Goal: Information Seeking & Learning: Learn about a topic

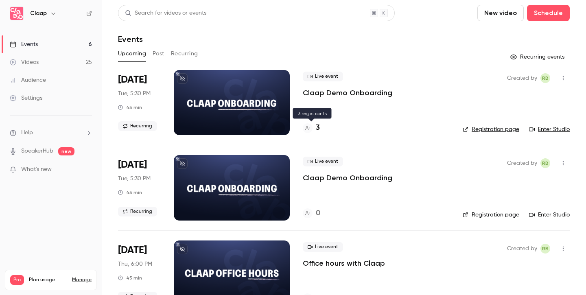
click at [316, 129] on h4 "3" at bounding box center [318, 128] width 4 height 11
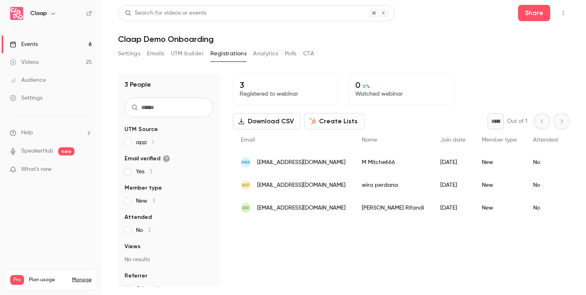
click at [42, 39] on link "Events 6" at bounding box center [51, 44] width 102 height 18
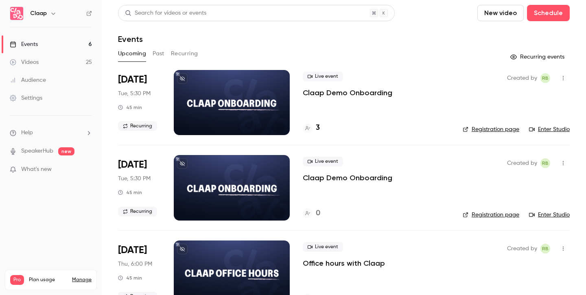
click at [157, 52] on button "Past" at bounding box center [159, 53] width 12 height 13
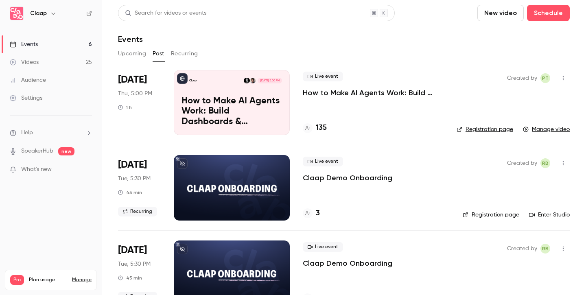
click at [323, 129] on h4 "135" at bounding box center [321, 128] width 11 height 11
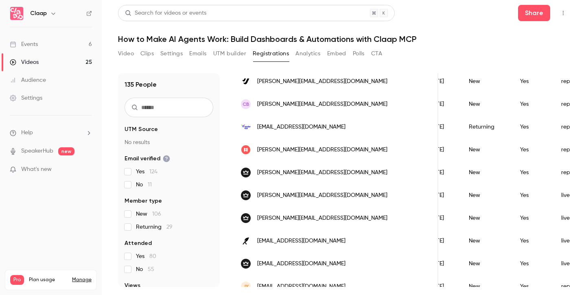
scroll to position [118, 0]
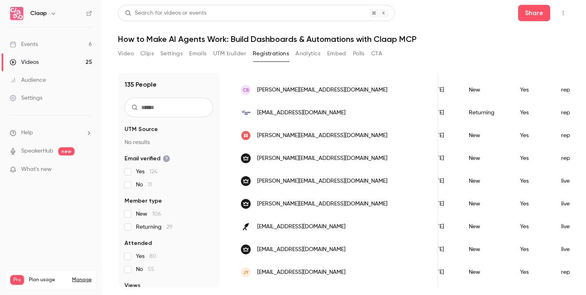
click at [512, 200] on div "Yes" at bounding box center [532, 204] width 41 height 23
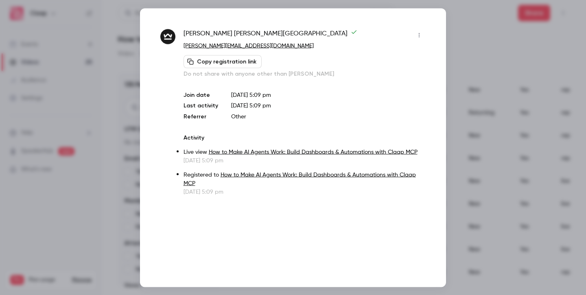
click at [502, 88] on div at bounding box center [293, 147] width 586 height 295
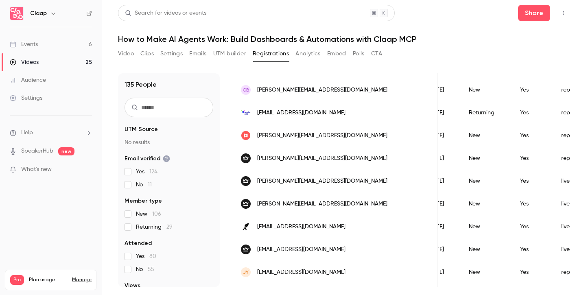
click at [512, 179] on div "Yes" at bounding box center [532, 181] width 41 height 23
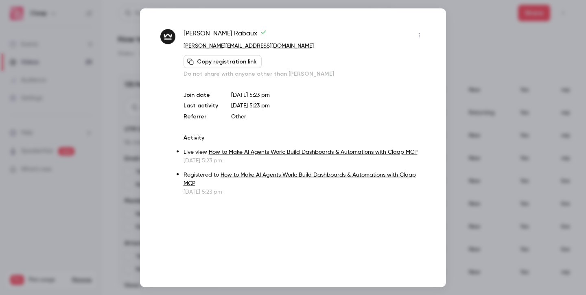
click at [499, 73] on div at bounding box center [293, 147] width 586 height 295
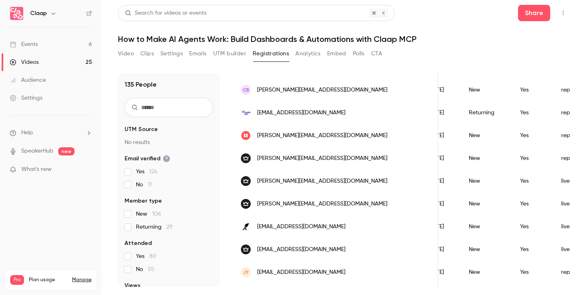
click at [461, 205] on div "New" at bounding box center [486, 204] width 51 height 23
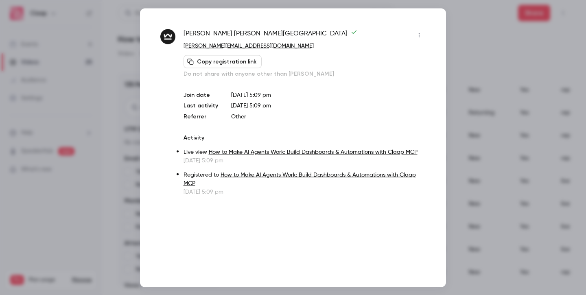
click at [501, 94] on div at bounding box center [293, 147] width 586 height 295
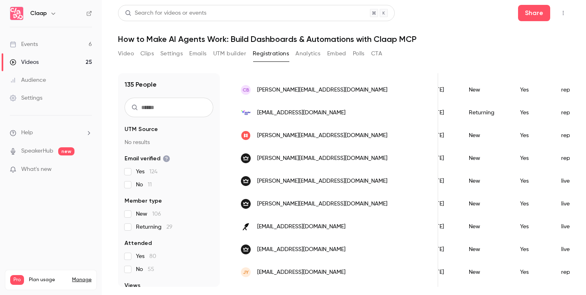
click at [461, 158] on div "New" at bounding box center [486, 158] width 51 height 23
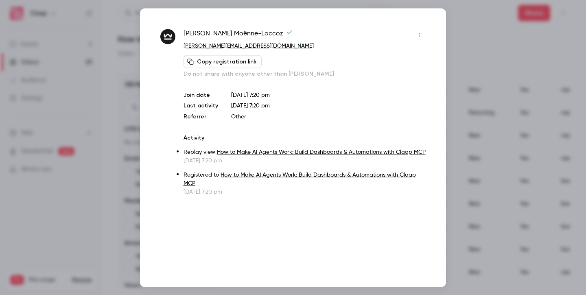
click at [493, 97] on div at bounding box center [293, 147] width 586 height 295
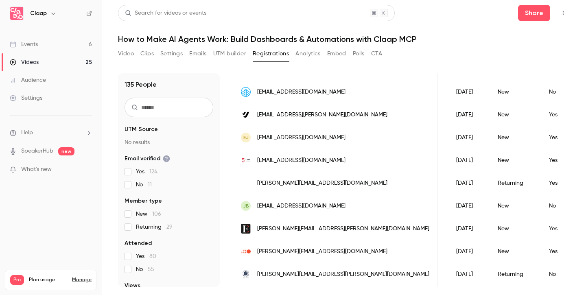
scroll to position [0, 0]
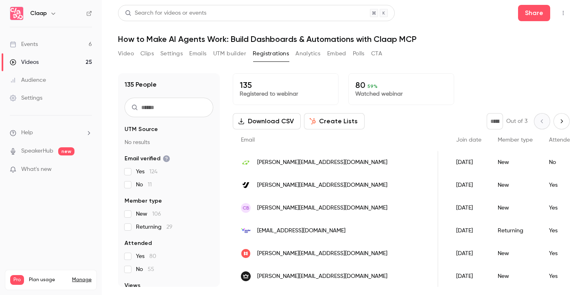
click at [560, 122] on icon "Next page" at bounding box center [561, 121] width 9 height 7
type input "*"
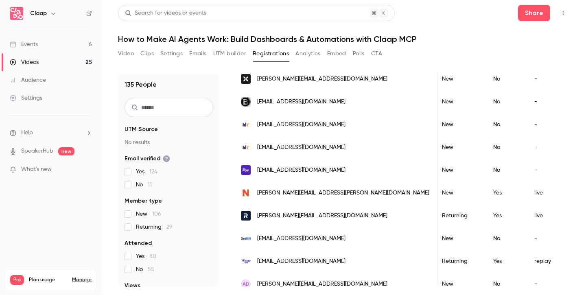
scroll to position [1004, 0]
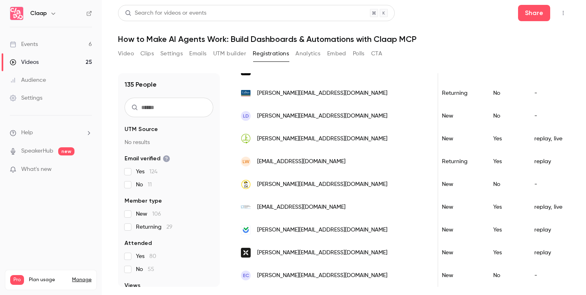
click at [308, 51] on button "Analytics" at bounding box center [308, 53] width 25 height 13
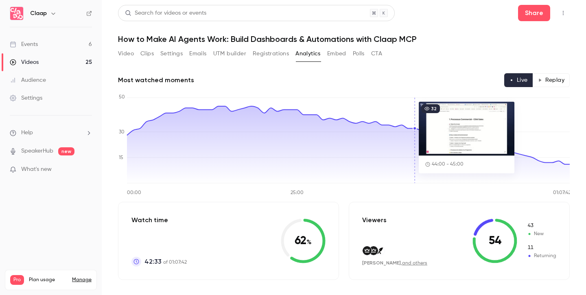
scroll to position [18, 0]
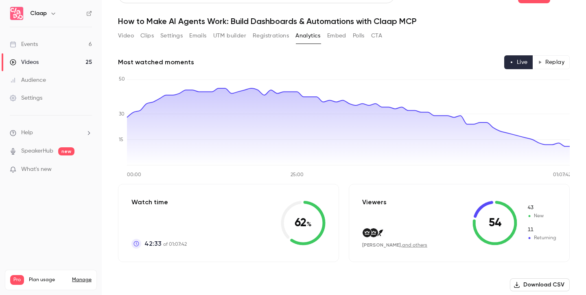
click at [420, 177] on icon "00:00 25:00 01:07:42 0 15 30 50" at bounding box center [344, 127] width 452 height 102
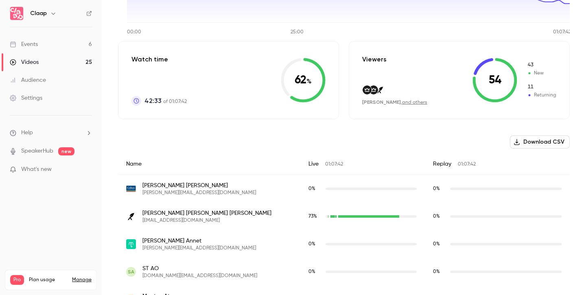
scroll to position [0, 0]
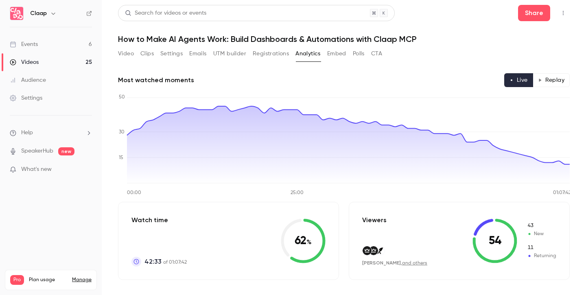
click at [550, 80] on button "Replay" at bounding box center [551, 80] width 37 height 14
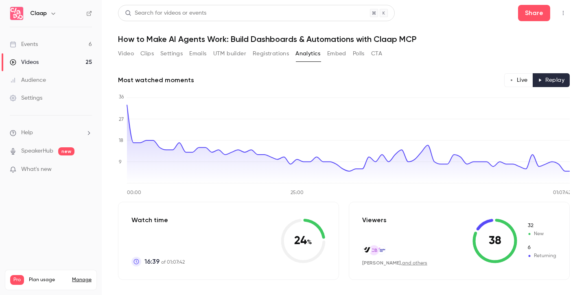
click at [129, 55] on button "Video" at bounding box center [126, 53] width 16 height 13
